Goal: Find specific page/section: Find specific page/section

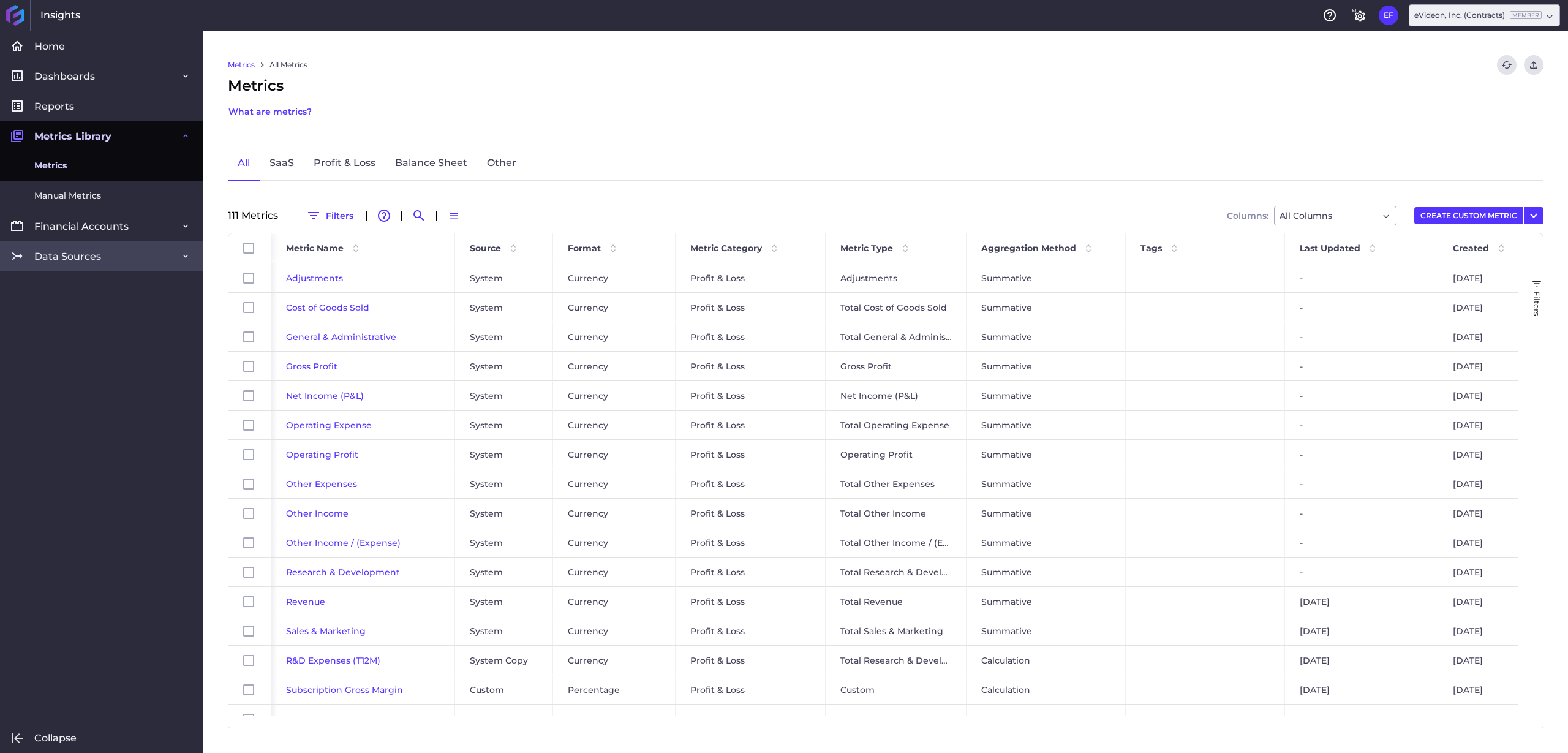
click at [61, 254] on span "Data Sources" at bounding box center [68, 257] width 67 height 13
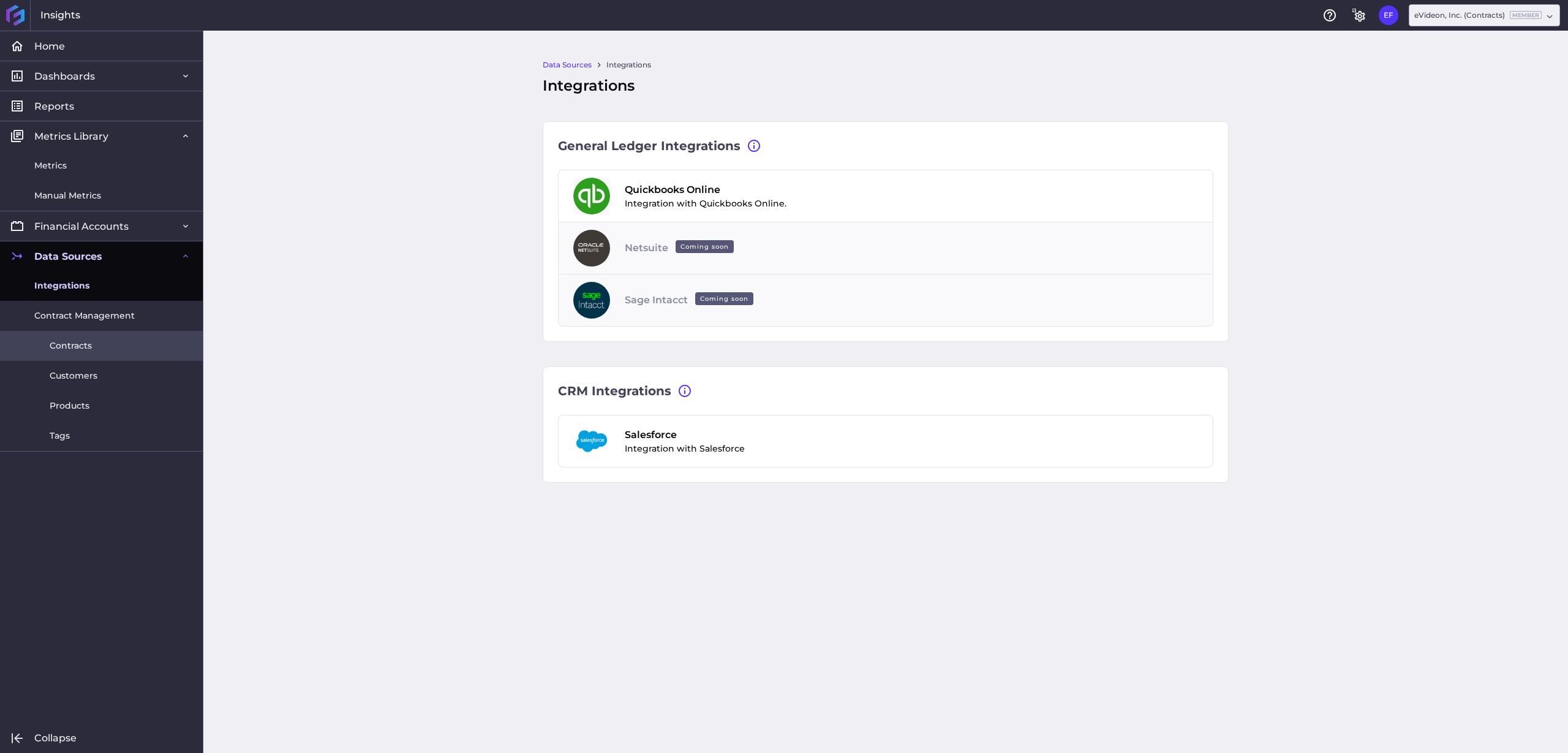
click at [97, 349] on link "Contracts" at bounding box center [101, 345] width 203 height 30
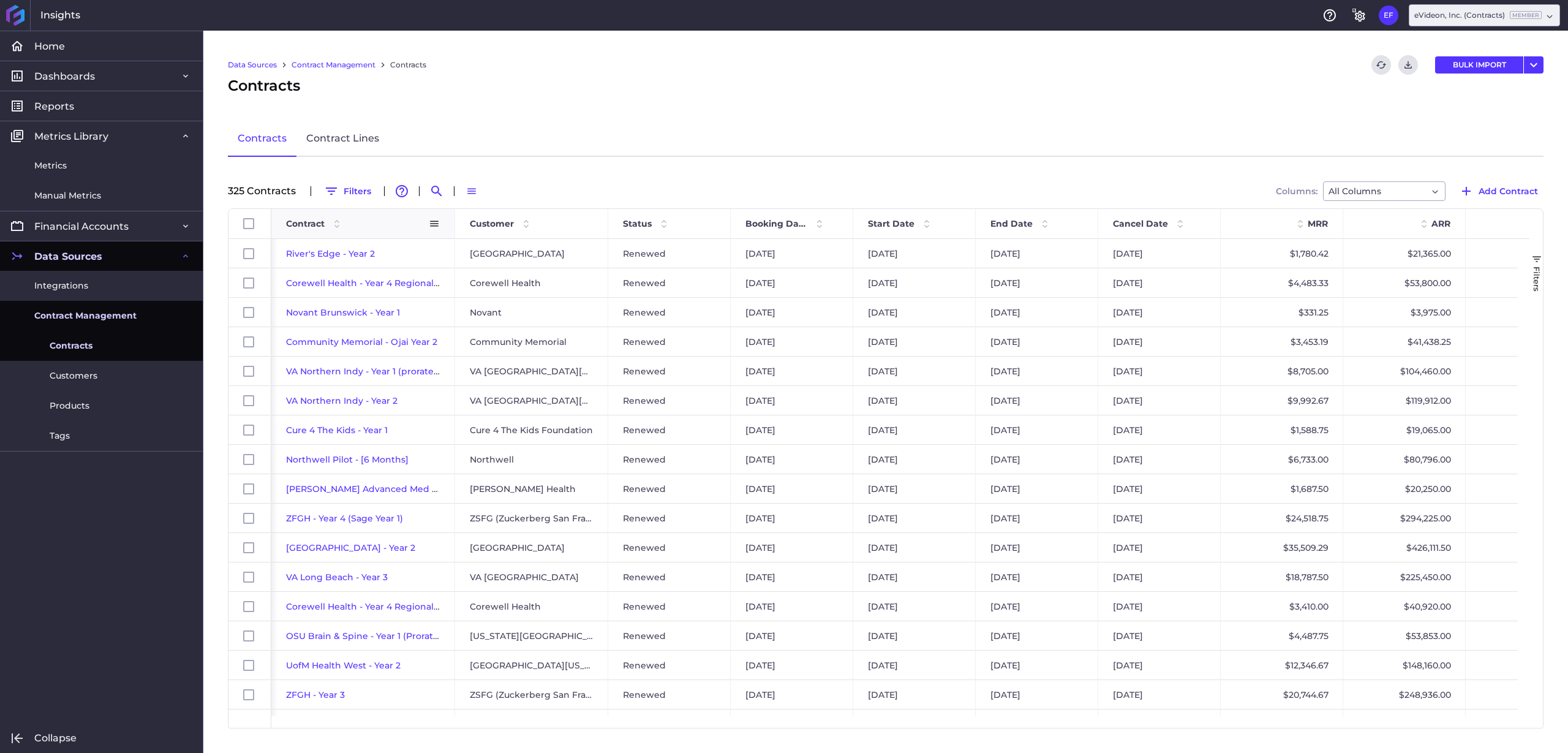
click at [364, 225] on div "Contract" at bounding box center [357, 223] width 143 height 23
